Goal: Task Accomplishment & Management: Use online tool/utility

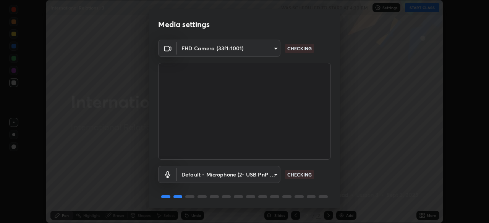
scroll to position [27, 0]
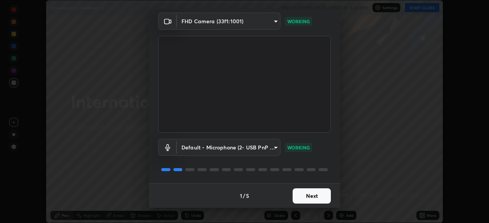
click at [309, 194] on button "Next" at bounding box center [312, 196] width 38 height 15
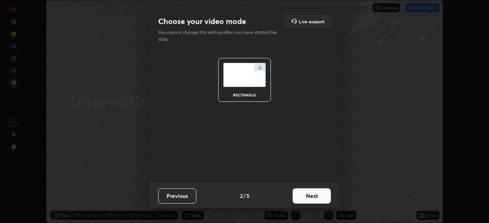
click at [312, 195] on button "Next" at bounding box center [312, 196] width 38 height 15
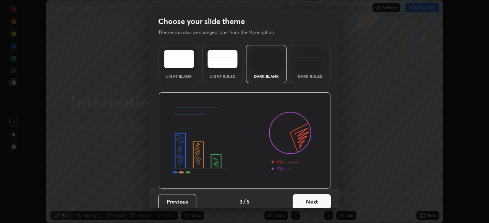
click at [312, 199] on button "Next" at bounding box center [312, 201] width 38 height 15
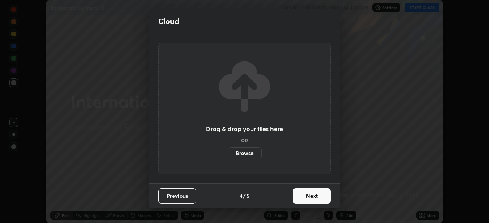
click at [313, 194] on button "Next" at bounding box center [312, 196] width 38 height 15
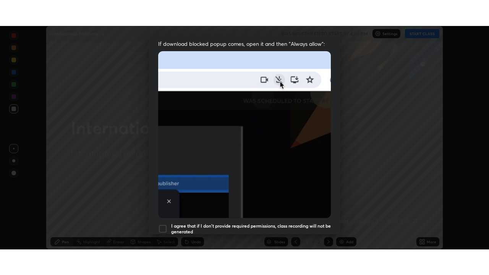
scroll to position [183, 0]
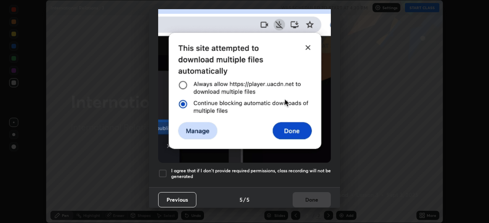
click at [163, 169] on div at bounding box center [162, 173] width 9 height 9
click at [307, 196] on button "Done" at bounding box center [312, 200] width 38 height 15
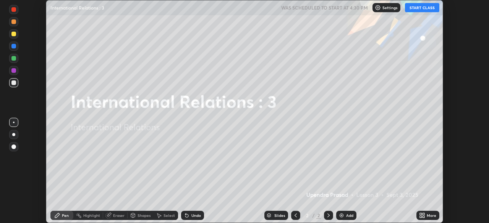
click at [421, 214] on icon at bounding box center [421, 215] width 2 height 2
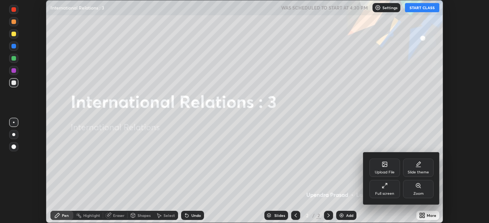
click at [384, 166] on icon at bounding box center [385, 165] width 4 height 3
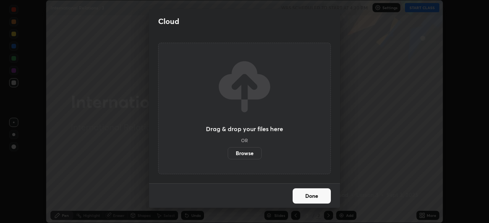
click at [248, 154] on label "Browse" at bounding box center [245, 153] width 34 height 12
click at [228, 154] on input "Browse" at bounding box center [228, 153] width 0 height 12
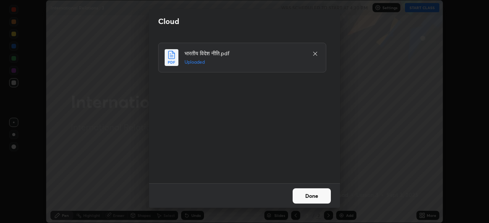
click at [312, 194] on button "Done" at bounding box center [312, 196] width 38 height 15
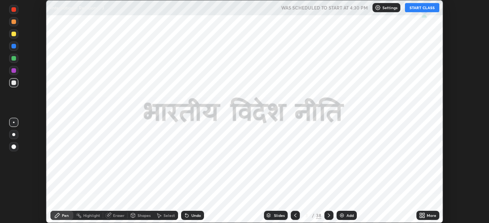
click at [421, 213] on icon at bounding box center [422, 216] width 6 height 6
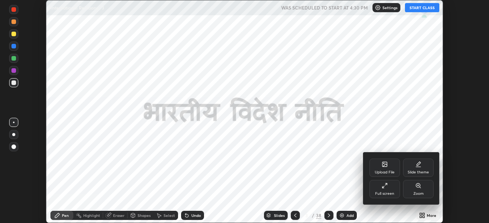
click at [385, 189] on div "Full screen" at bounding box center [384, 189] width 31 height 18
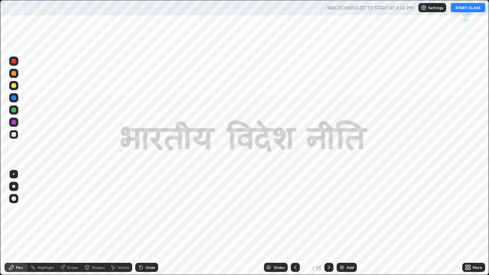
scroll to position [275, 489]
click at [478, 9] on button "START CLASS" at bounding box center [468, 7] width 34 height 9
click at [268, 223] on icon at bounding box center [269, 266] width 4 height 2
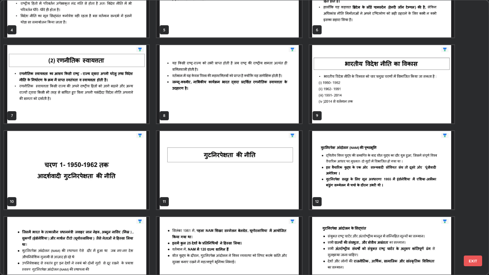
scroll to position [131, 0]
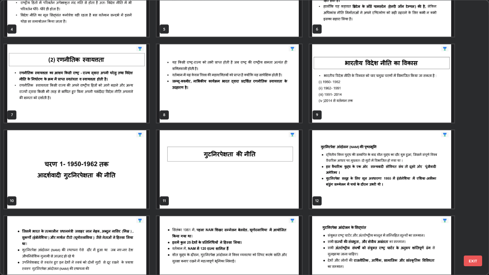
click at [107, 174] on img "grid" at bounding box center [76, 169] width 145 height 78
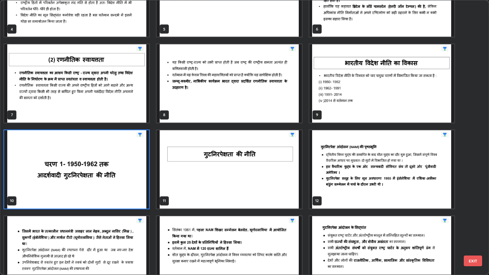
click at [106, 176] on img "grid" at bounding box center [76, 169] width 145 height 78
click at [106, 174] on img "grid" at bounding box center [76, 169] width 145 height 78
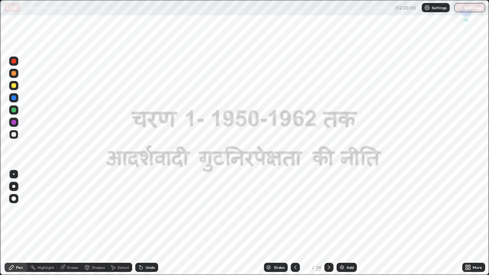
click at [328, 223] on icon at bounding box center [329, 267] width 2 height 4
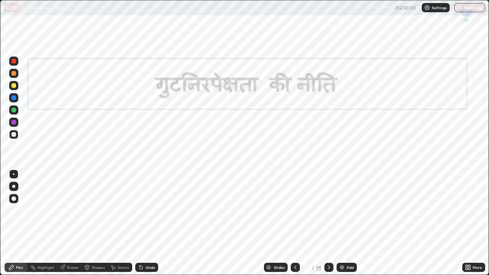
click at [328, 223] on icon at bounding box center [329, 267] width 2 height 4
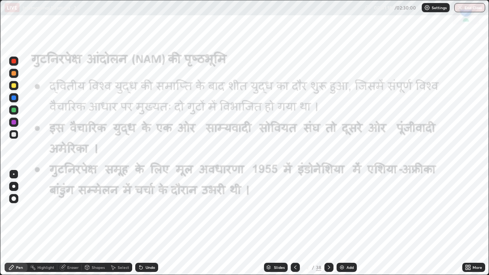
click at [328, 223] on icon at bounding box center [329, 267] width 6 height 6
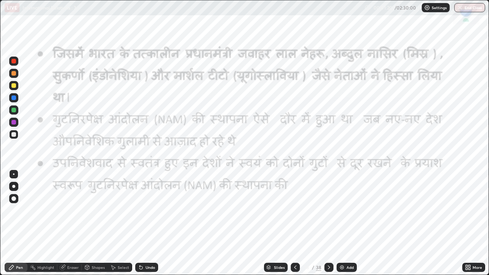
click at [327, 223] on icon at bounding box center [329, 267] width 6 height 6
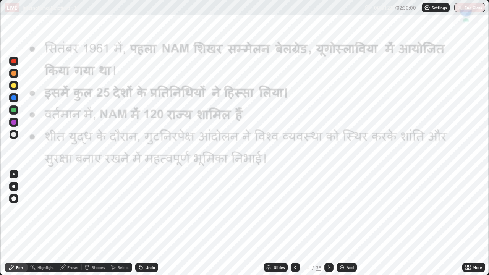
click at [327, 223] on div at bounding box center [328, 267] width 9 height 9
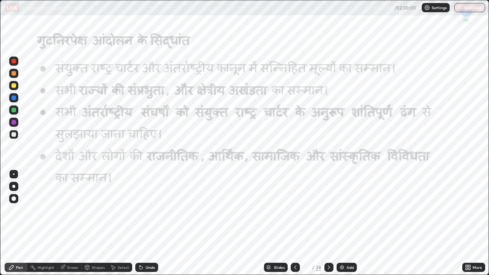
click at [328, 223] on icon at bounding box center [329, 267] width 2 height 4
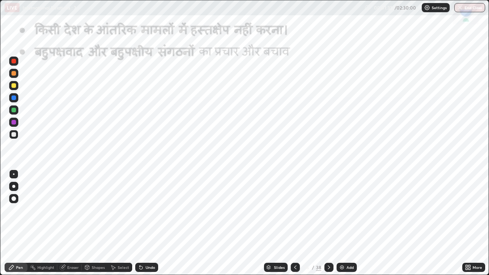
click at [328, 223] on icon at bounding box center [329, 267] width 2 height 4
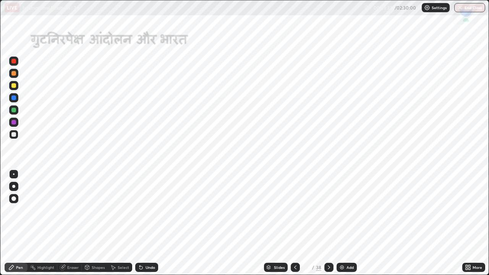
click at [328, 223] on icon at bounding box center [329, 267] width 6 height 6
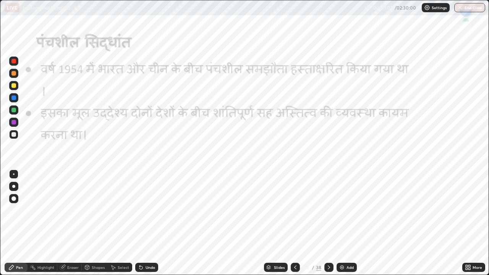
click at [16, 61] on div at bounding box center [13, 61] width 5 height 5
click at [328, 223] on div at bounding box center [328, 267] width 9 height 9
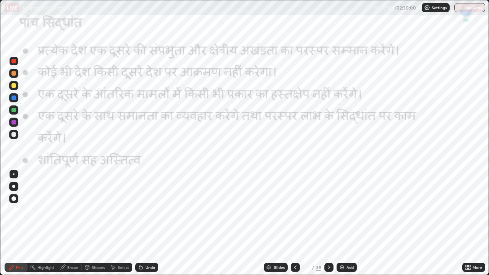
click at [328, 223] on icon at bounding box center [329, 267] width 2 height 4
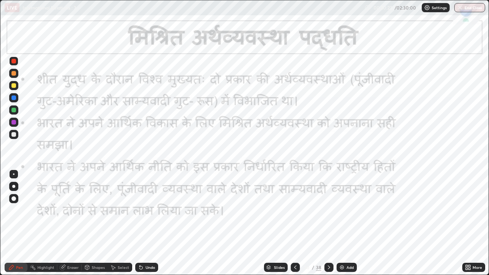
click at [328, 223] on icon at bounding box center [329, 267] width 6 height 6
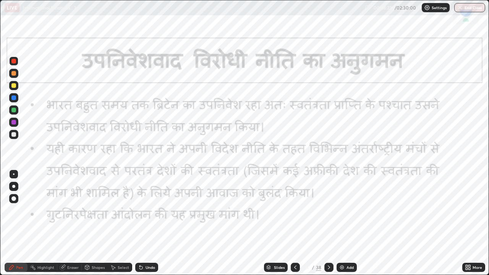
click at [328, 223] on icon at bounding box center [329, 267] width 6 height 6
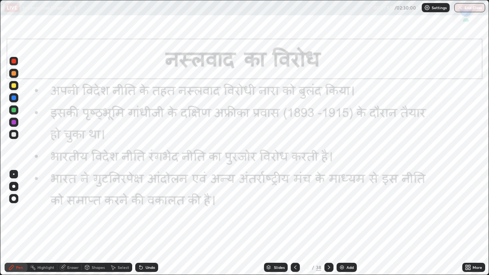
click at [328, 223] on icon at bounding box center [329, 267] width 6 height 6
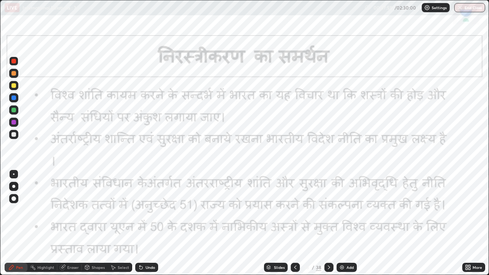
click at [327, 223] on icon at bounding box center [329, 267] width 6 height 6
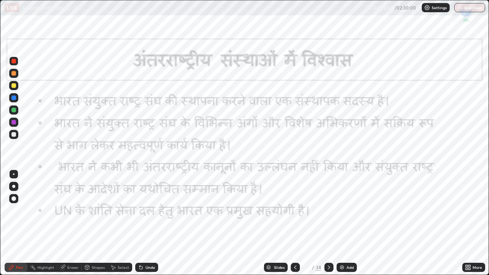
click at [294, 223] on icon at bounding box center [295, 267] width 6 height 6
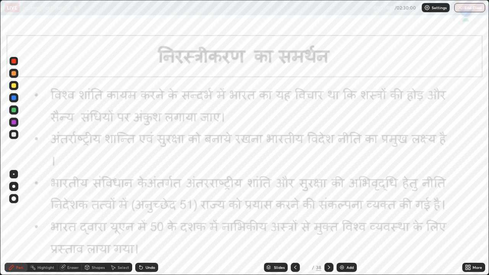
click at [329, 223] on icon at bounding box center [329, 267] width 6 height 6
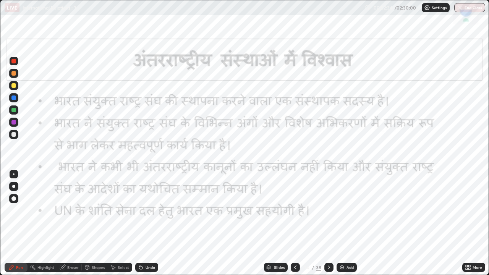
click at [293, 223] on icon at bounding box center [295, 267] width 6 height 6
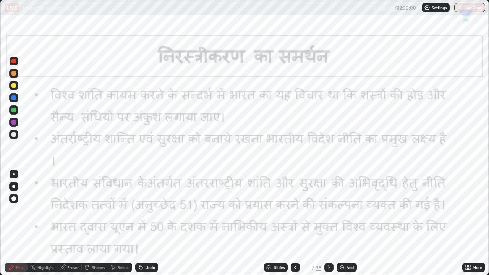
click at [329, 223] on icon at bounding box center [329, 267] width 6 height 6
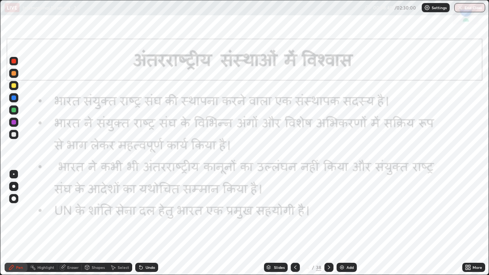
click at [330, 223] on div at bounding box center [328, 267] width 9 height 9
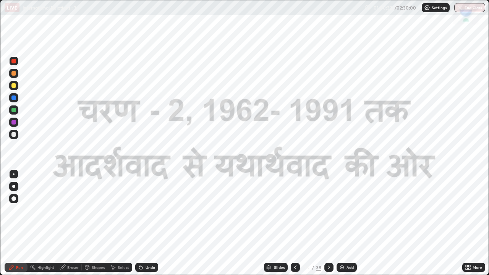
click at [328, 223] on icon at bounding box center [329, 267] width 6 height 6
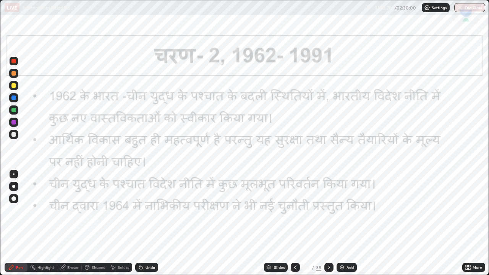
click at [328, 223] on icon at bounding box center [329, 267] width 6 height 6
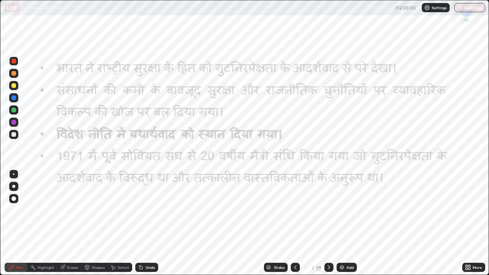
click at [329, 223] on div at bounding box center [328, 267] width 9 height 9
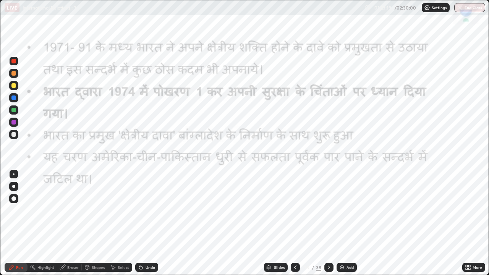
click at [319, 223] on div "38" at bounding box center [318, 267] width 5 height 7
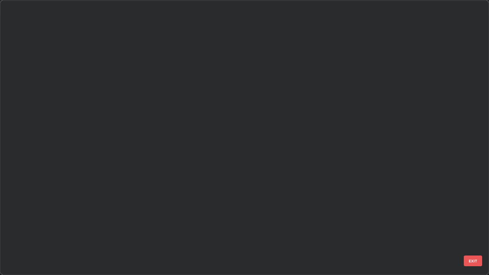
click at [320, 223] on div "19 20 21 22 23 24 25 26 27 28 29 30 31 32 33 34 35 36" at bounding box center [237, 137] width 475 height 274
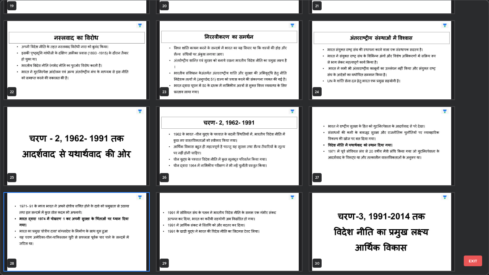
click at [351, 217] on img "grid" at bounding box center [381, 232] width 145 height 78
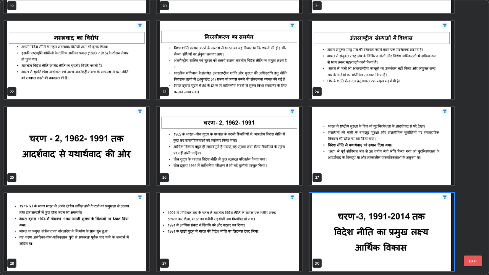
click at [352, 217] on img "grid" at bounding box center [381, 232] width 145 height 78
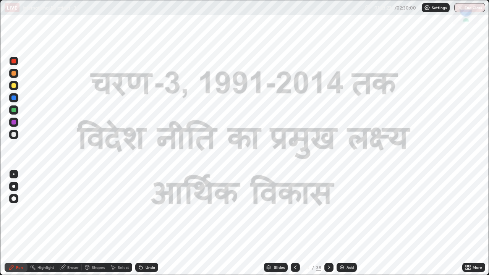
click at [352, 218] on img "grid" at bounding box center [381, 232] width 145 height 78
click at [328, 223] on icon at bounding box center [329, 267] width 6 height 6
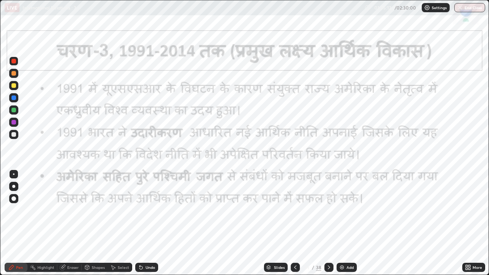
click at [329, 223] on div at bounding box center [328, 267] width 9 height 9
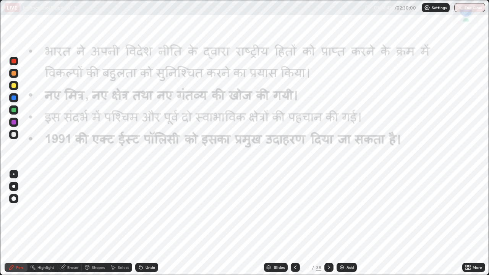
click at [328, 223] on icon at bounding box center [329, 267] width 6 height 6
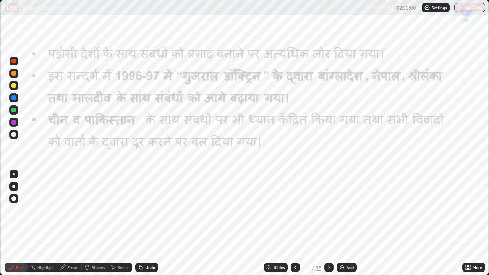
click at [326, 223] on icon at bounding box center [329, 267] width 6 height 6
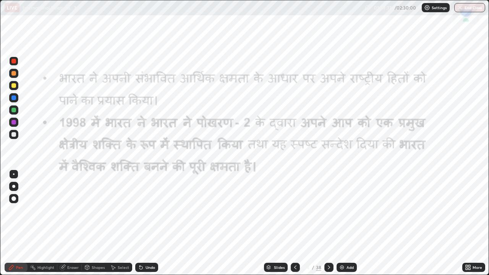
click at [328, 223] on icon at bounding box center [329, 267] width 6 height 6
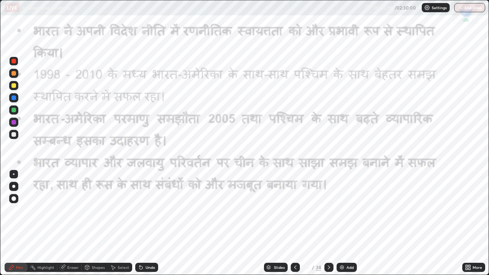
click at [329, 223] on icon at bounding box center [329, 267] width 6 height 6
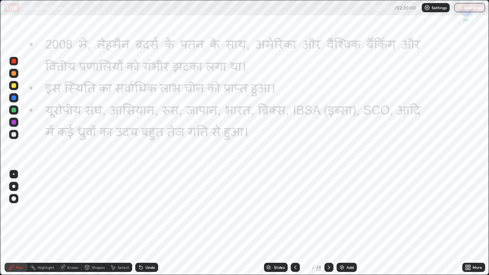
click at [268, 223] on icon at bounding box center [269, 266] width 4 height 2
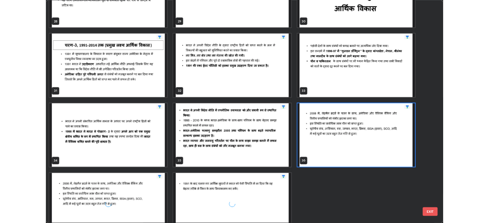
scroll to position [841, 0]
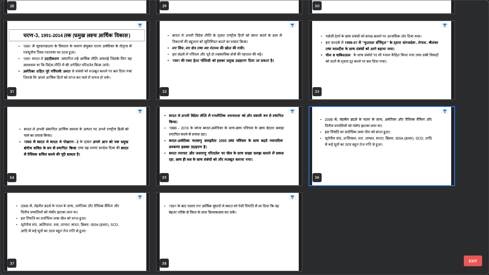
click at [256, 223] on img "grid" at bounding box center [229, 232] width 145 height 78
click at [255, 223] on img "grid" at bounding box center [229, 232] width 145 height 78
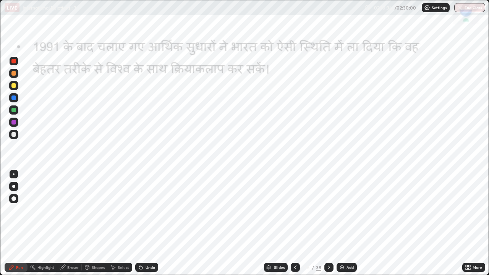
click at [255, 223] on img "grid" at bounding box center [229, 232] width 145 height 78
click at [466, 223] on icon at bounding box center [467, 266] width 2 height 2
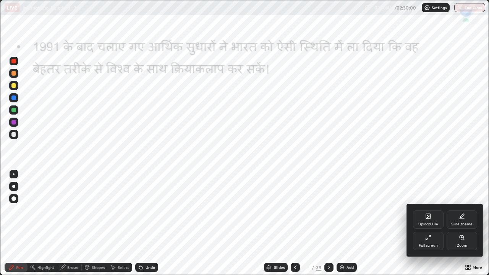
click at [428, 223] on div "Full screen" at bounding box center [428, 246] width 19 height 4
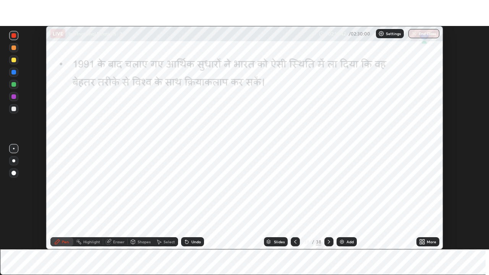
scroll to position [37973, 37708]
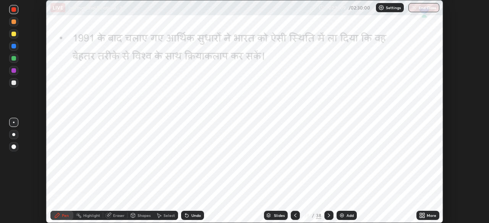
click at [422, 214] on icon at bounding box center [423, 215] width 2 height 2
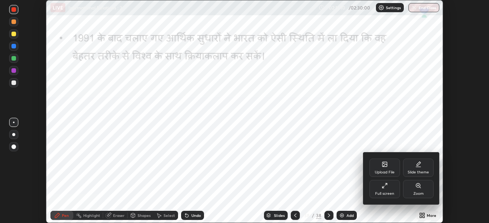
click at [386, 167] on icon at bounding box center [384, 164] width 5 height 5
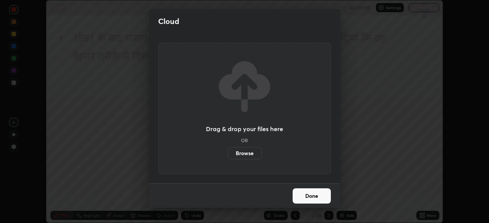
click at [249, 152] on label "Browse" at bounding box center [245, 153] width 34 height 12
click at [228, 152] on input "Browse" at bounding box center [228, 153] width 0 height 12
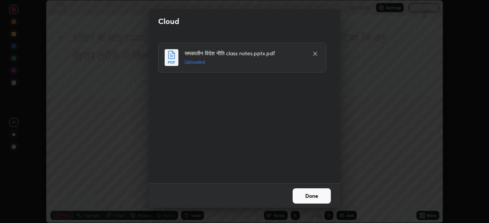
click at [310, 195] on button "Done" at bounding box center [312, 196] width 38 height 15
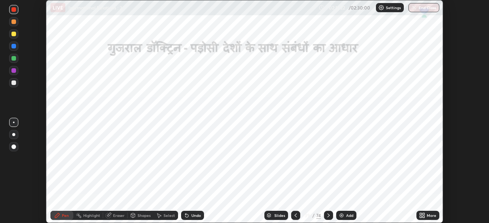
click at [421, 214] on icon at bounding box center [421, 215] width 2 height 2
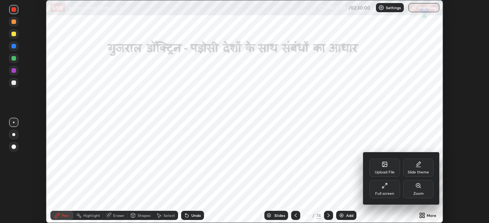
click at [388, 189] on div "Full screen" at bounding box center [384, 189] width 31 height 18
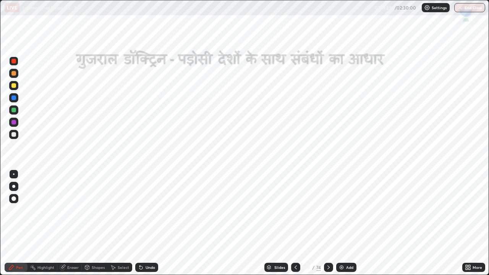
scroll to position [275, 489]
click at [326, 223] on div at bounding box center [328, 267] width 9 height 9
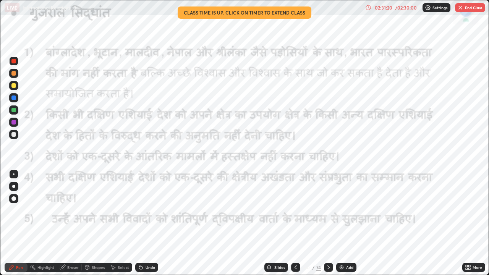
click at [472, 11] on button "End Class" at bounding box center [470, 7] width 30 height 9
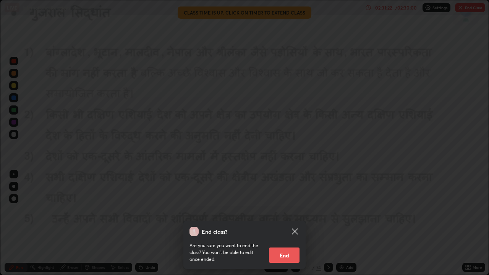
click at [286, 223] on button "End" at bounding box center [284, 255] width 31 height 15
